Goal: Transaction & Acquisition: Obtain resource

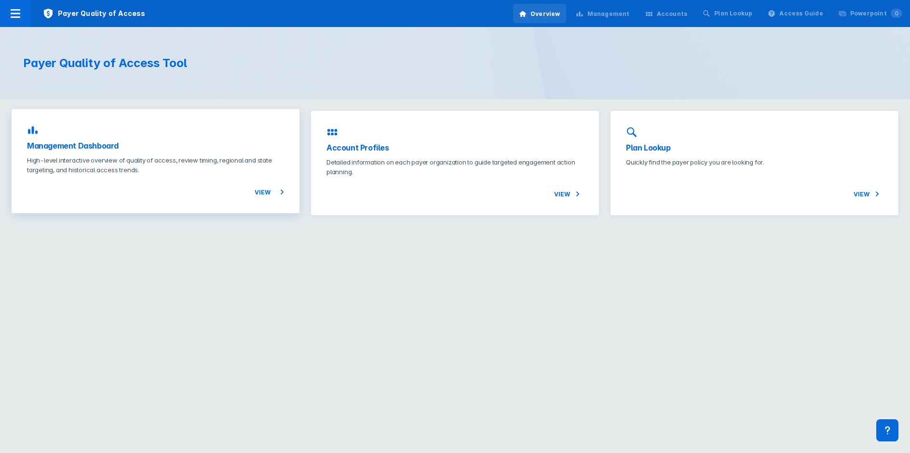
click at [126, 164] on p "High-level interactive overview of quality of access, review timing, regional a…" at bounding box center [155, 164] width 257 height 19
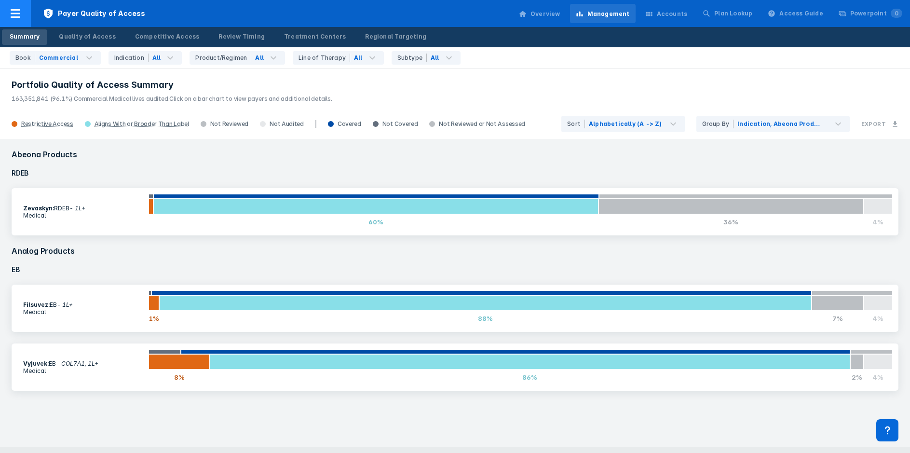
click at [19, 14] on icon at bounding box center [16, 14] width 12 height 12
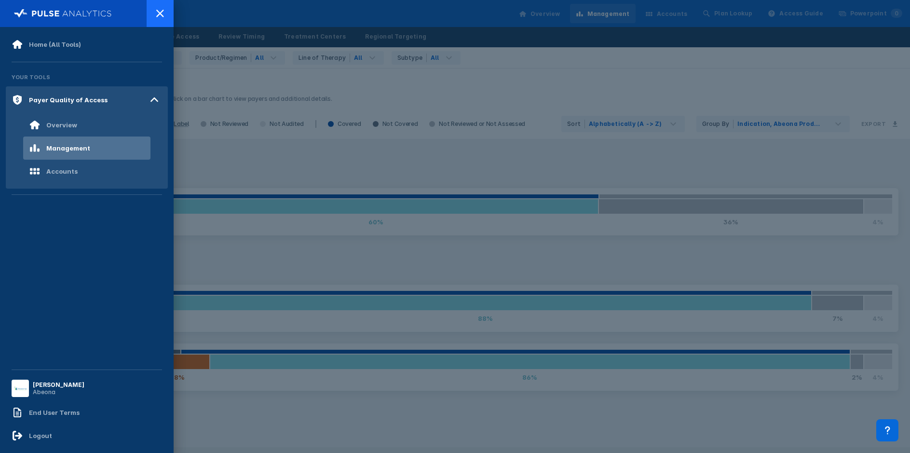
click at [163, 16] on icon at bounding box center [160, 14] width 12 height 12
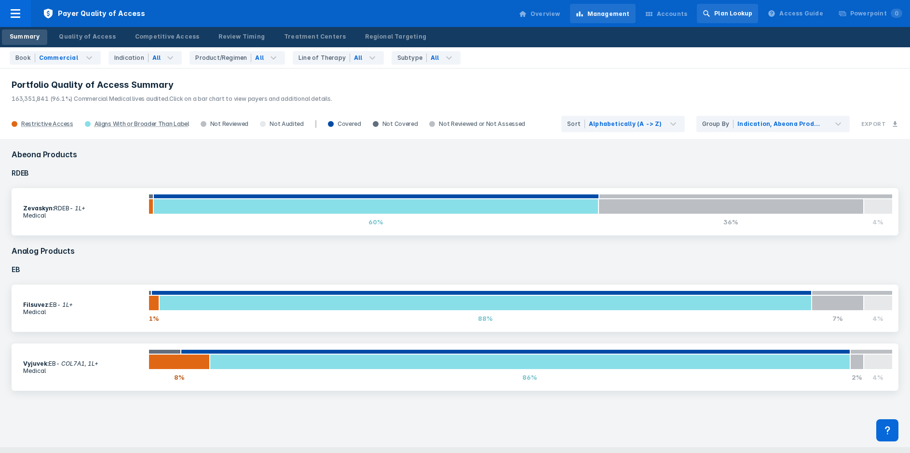
click at [733, 17] on div "Plan Lookup" at bounding box center [733, 13] width 38 height 9
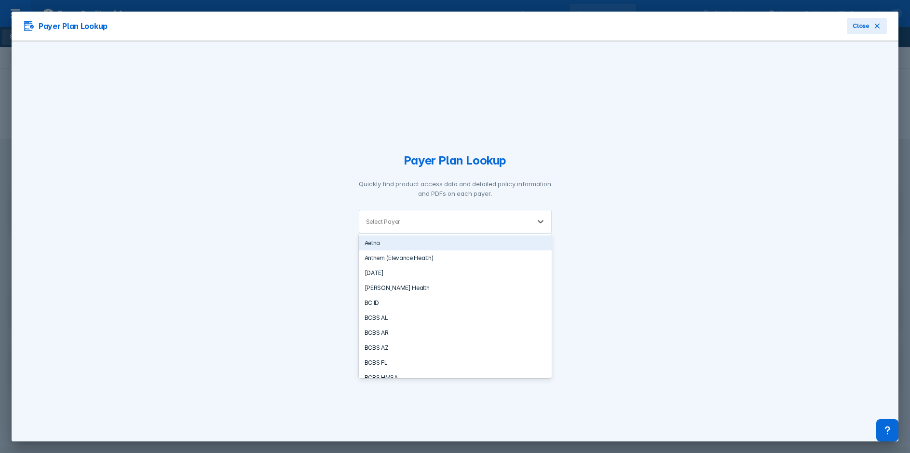
click at [404, 215] on div "Select Payer" at bounding box center [444, 221] width 171 height 23
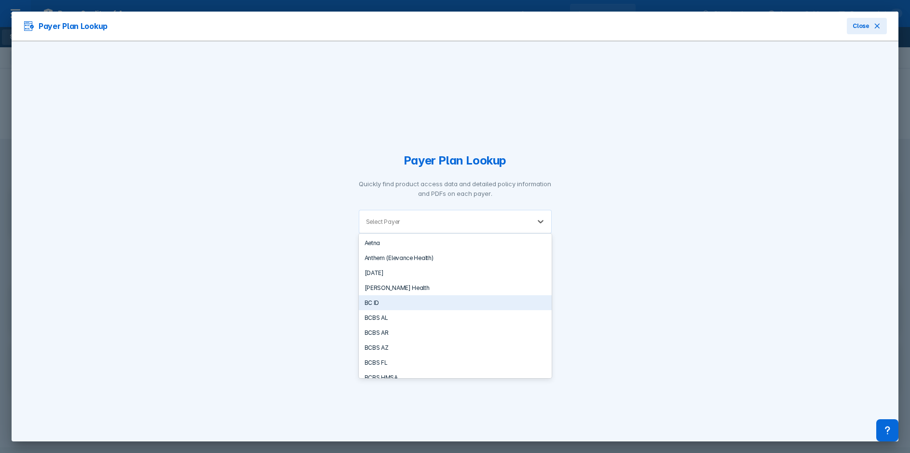
click at [380, 300] on div "BC ID" at bounding box center [455, 302] width 193 height 15
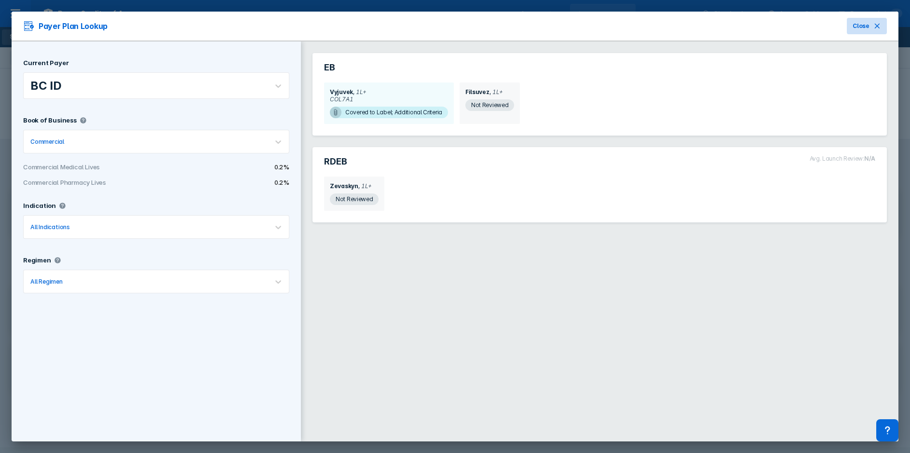
click at [858, 27] on span "Close" at bounding box center [860, 26] width 17 height 9
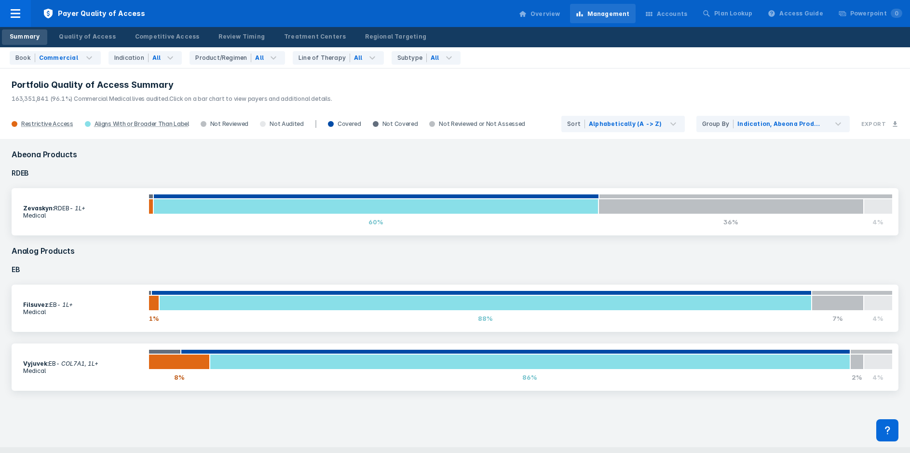
click at [679, 17] on div "Accounts" at bounding box center [672, 14] width 31 height 9
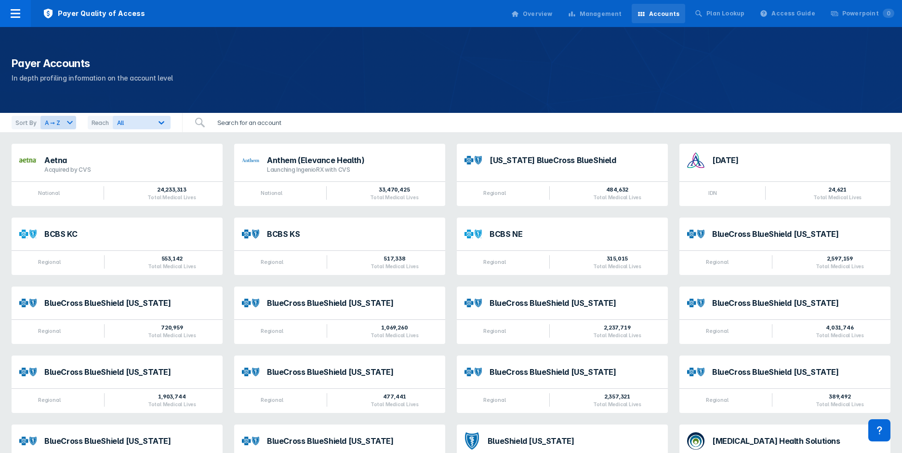
click at [227, 123] on input "search" at bounding box center [266, 122] width 109 height 19
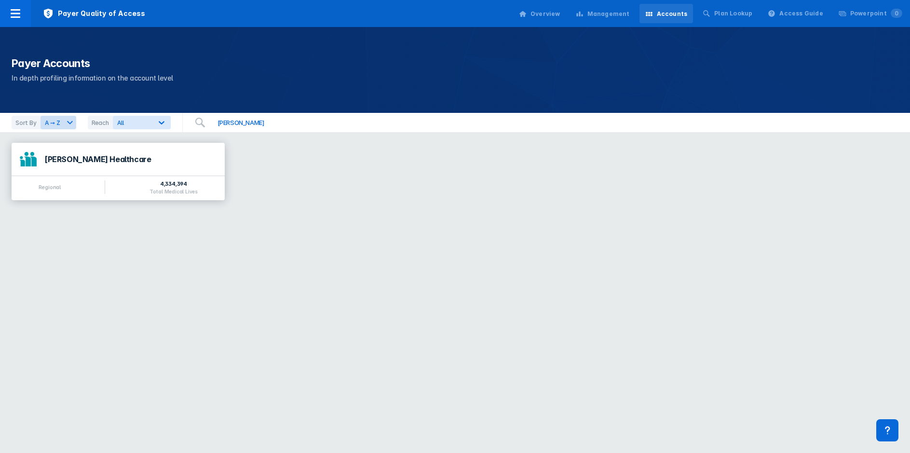
type input "[PERSON_NAME]"
click at [115, 156] on div "[PERSON_NAME] Healthcare" at bounding box center [130, 159] width 173 height 8
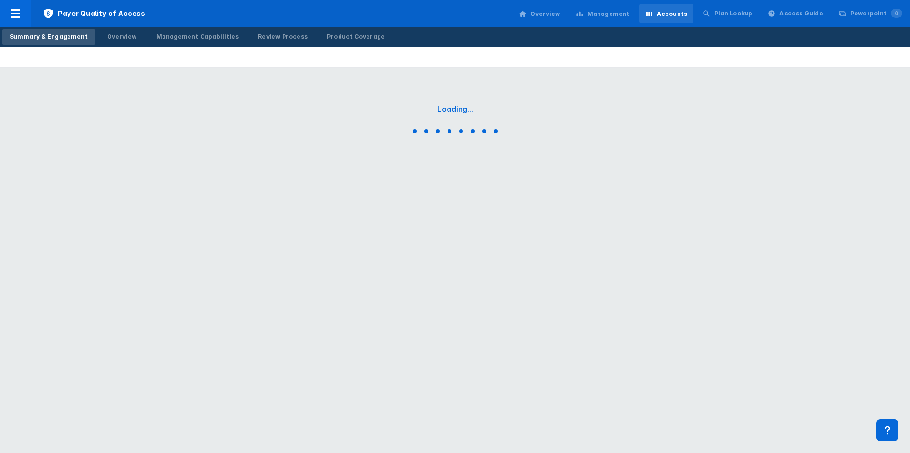
click at [115, 156] on div "Loading..." at bounding box center [455, 120] width 910 height 241
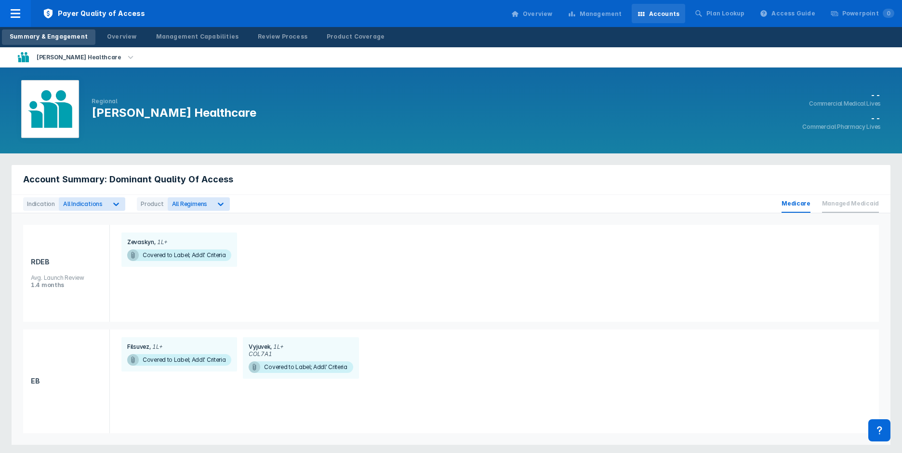
click at [837, 206] on span "Managed Medicaid" at bounding box center [850, 204] width 57 height 18
click at [846, 201] on span "Managed Medicaid" at bounding box center [850, 204] width 57 height 18
click at [843, 205] on span "Managed Medicaid" at bounding box center [850, 204] width 57 height 18
click at [800, 203] on span "Medicare" at bounding box center [796, 204] width 29 height 18
click at [842, 206] on span "Managed Medicaid" at bounding box center [850, 204] width 57 height 18
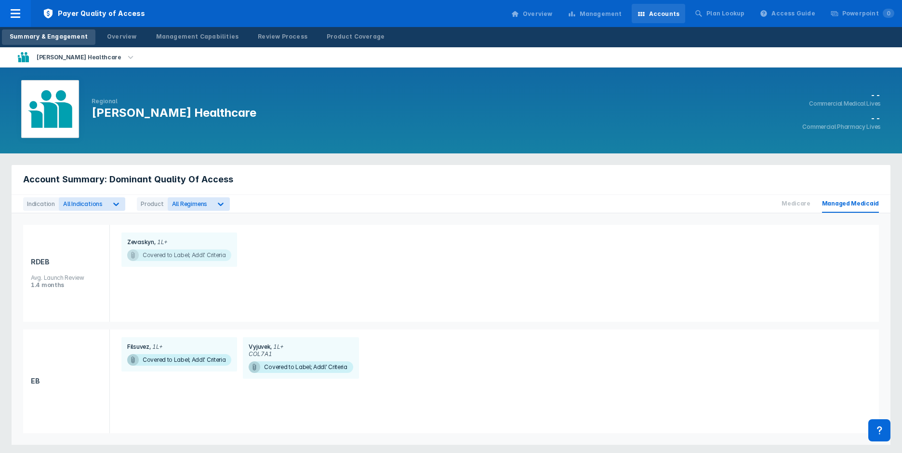
click at [180, 255] on span "Covered to Label; Addl' Criteria" at bounding box center [179, 255] width 104 height 12
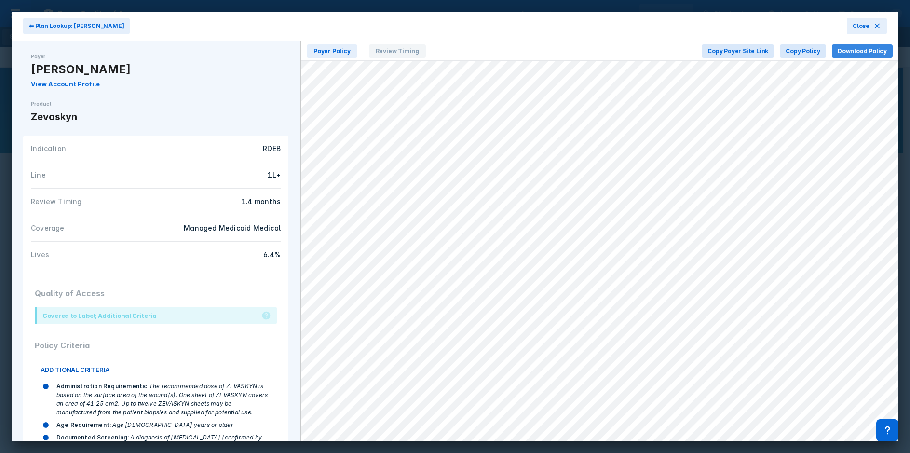
click at [855, 51] on span "Download Policy" at bounding box center [861, 51] width 49 height 9
